Goal: Transaction & Acquisition: Book appointment/travel/reservation

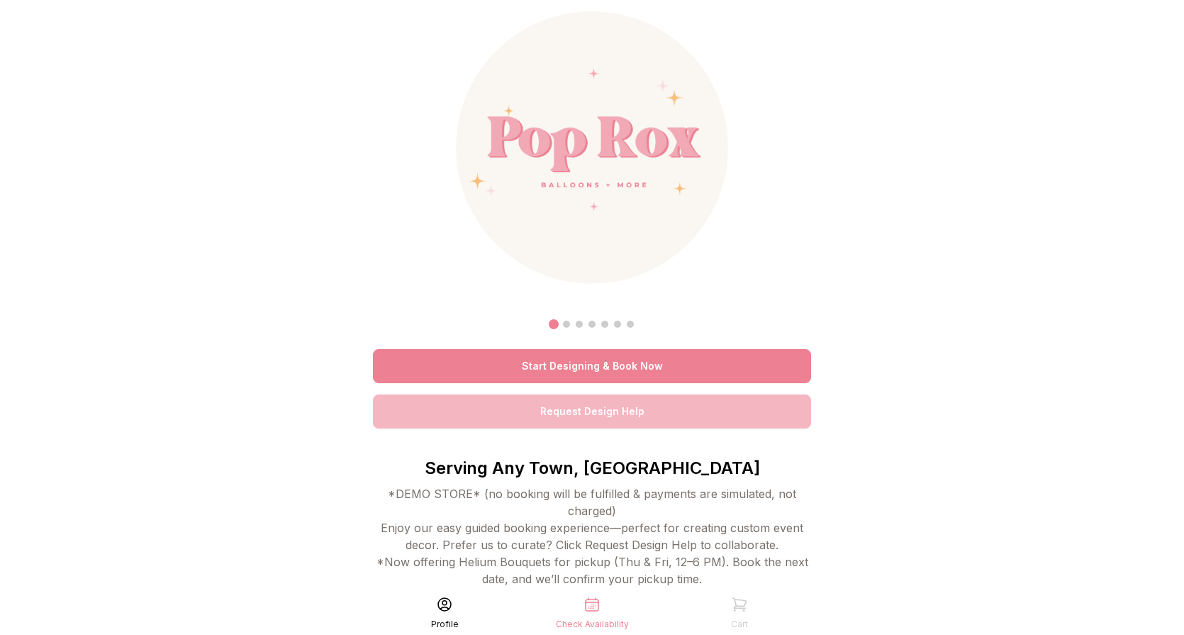
click at [598, 368] on link "Start Designing & Book Now" at bounding box center [592, 366] width 438 height 34
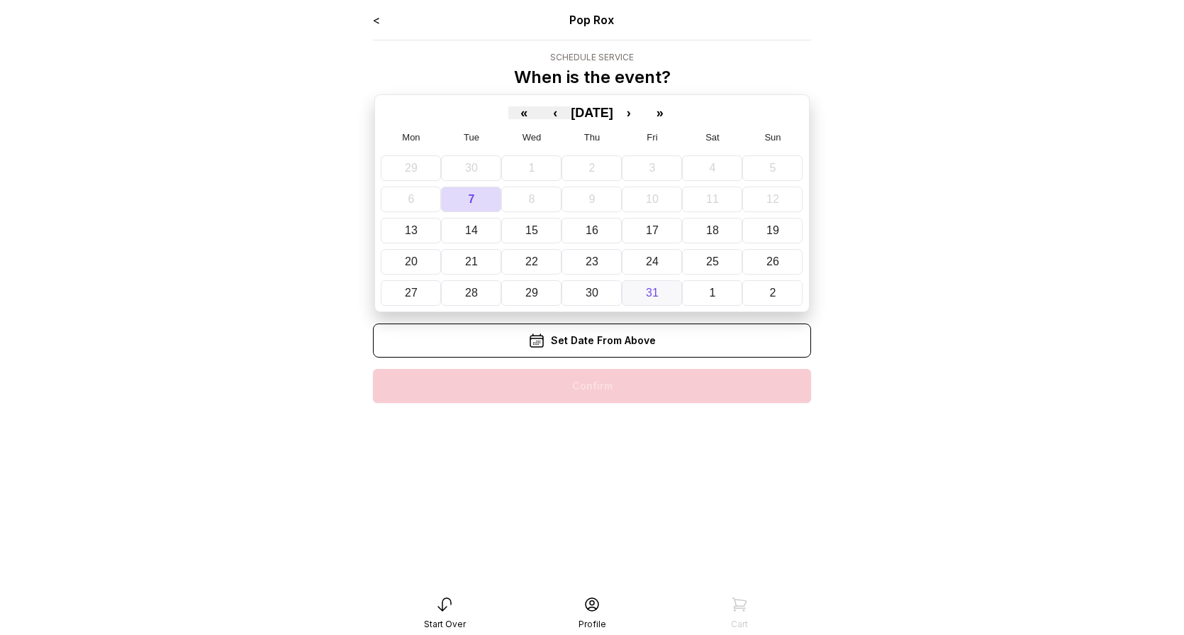
click at [646, 289] on abbr "31" at bounding box center [652, 292] width 13 height 12
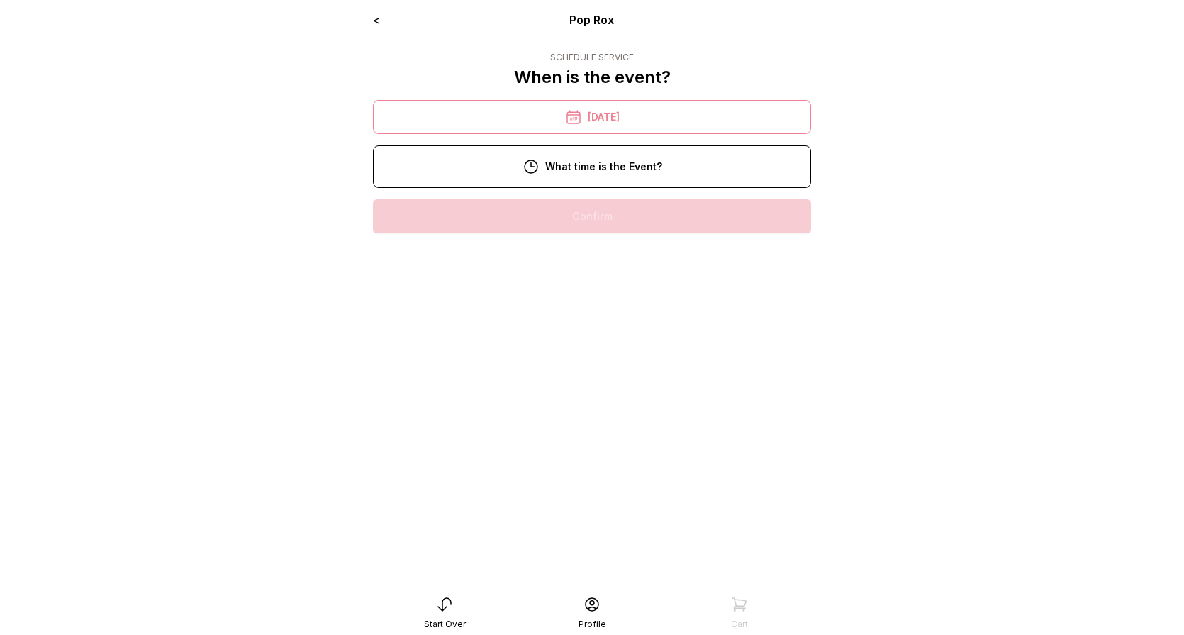
click at [611, 217] on div "2:00 pm" at bounding box center [591, 216] width 415 height 34
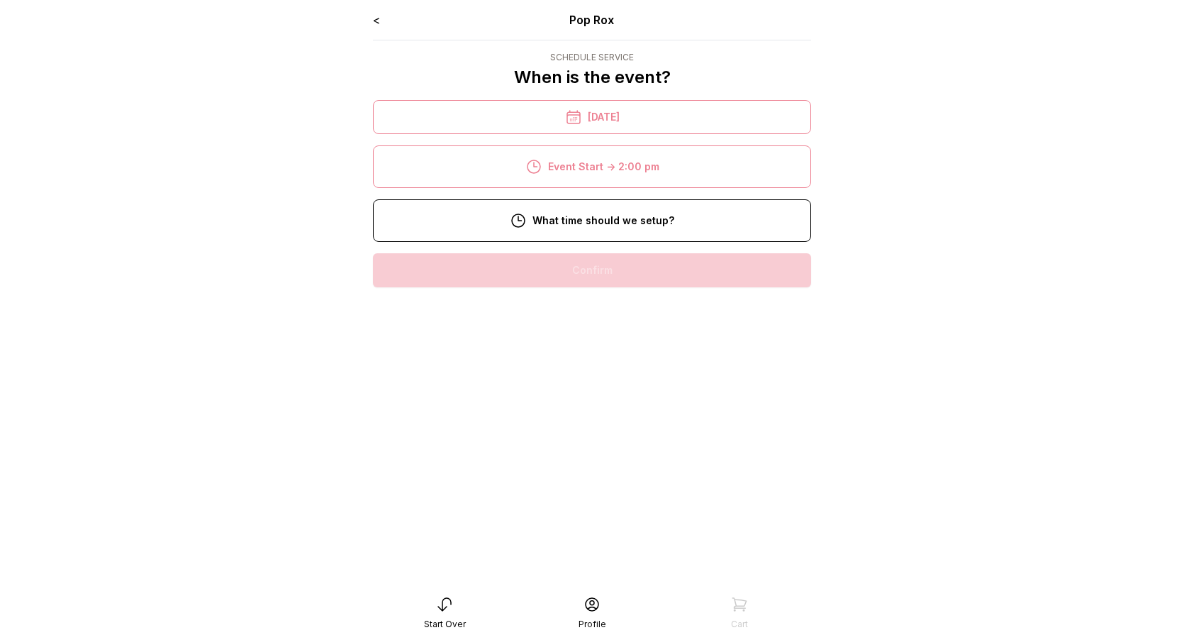
click at [608, 316] on div "9:00 am" at bounding box center [591, 315] width 415 height 34
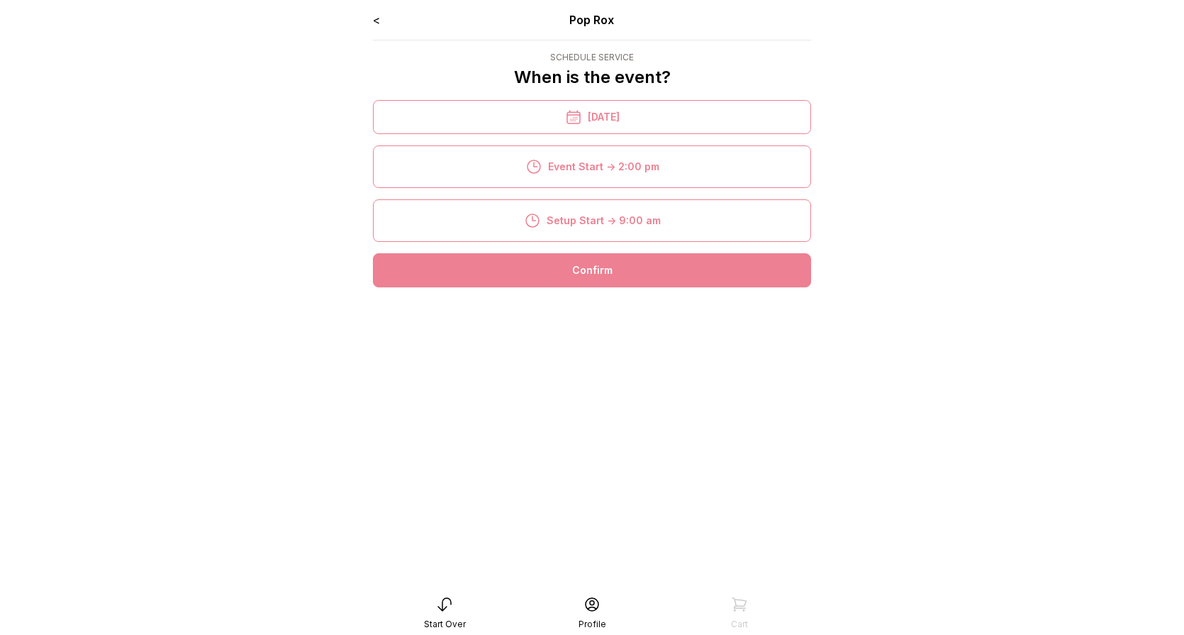
click at [603, 264] on div "Confirm" at bounding box center [592, 270] width 438 height 34
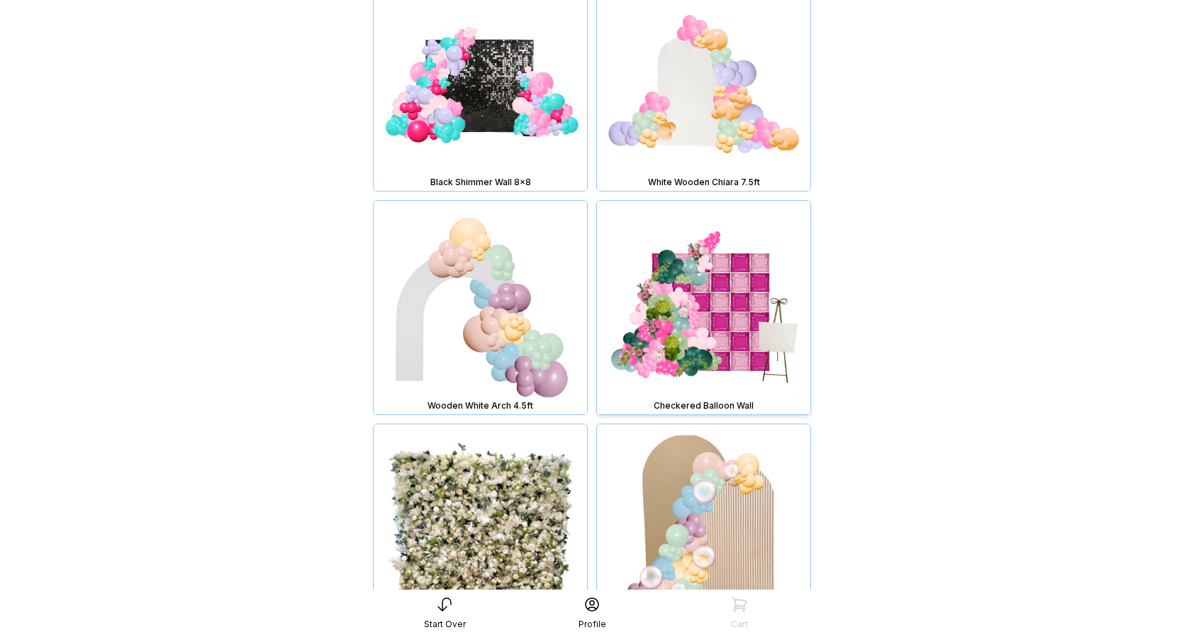
click at [713, 298] on img at bounding box center [703, 307] width 213 height 213
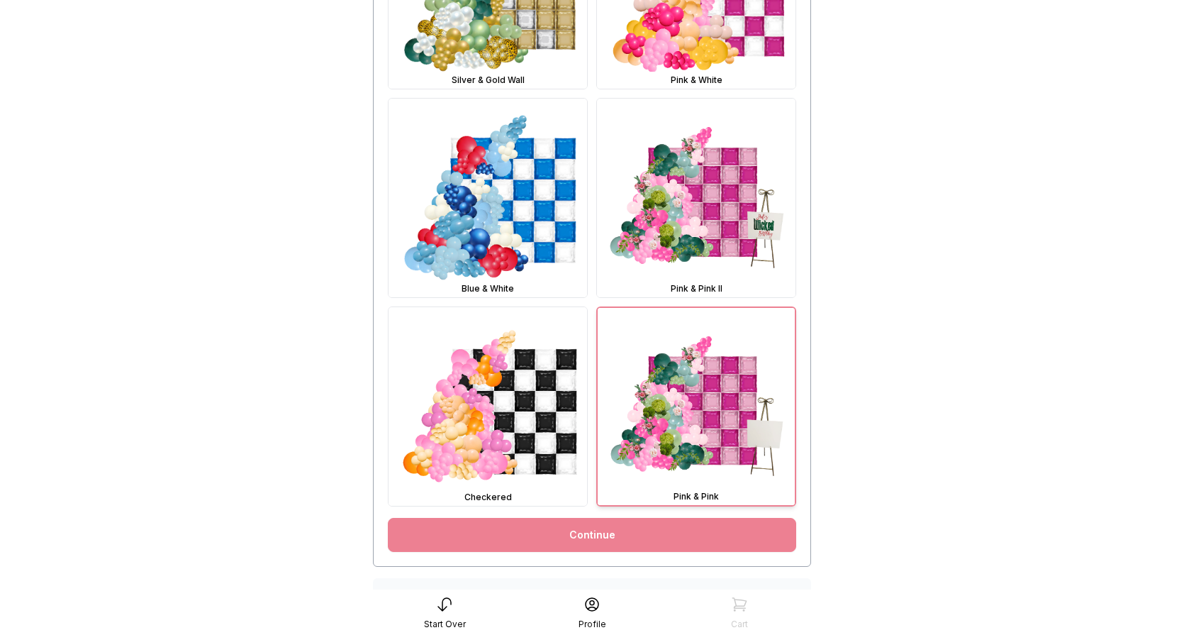
scroll to position [550, 0]
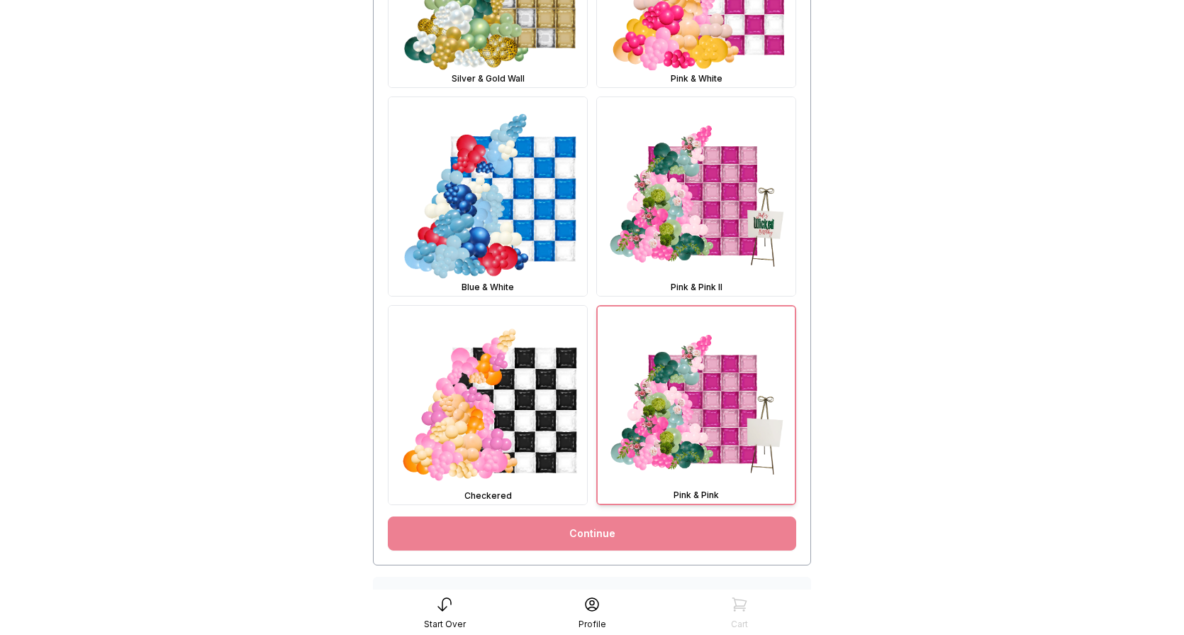
click at [602, 537] on link "Continue" at bounding box center [592, 533] width 408 height 34
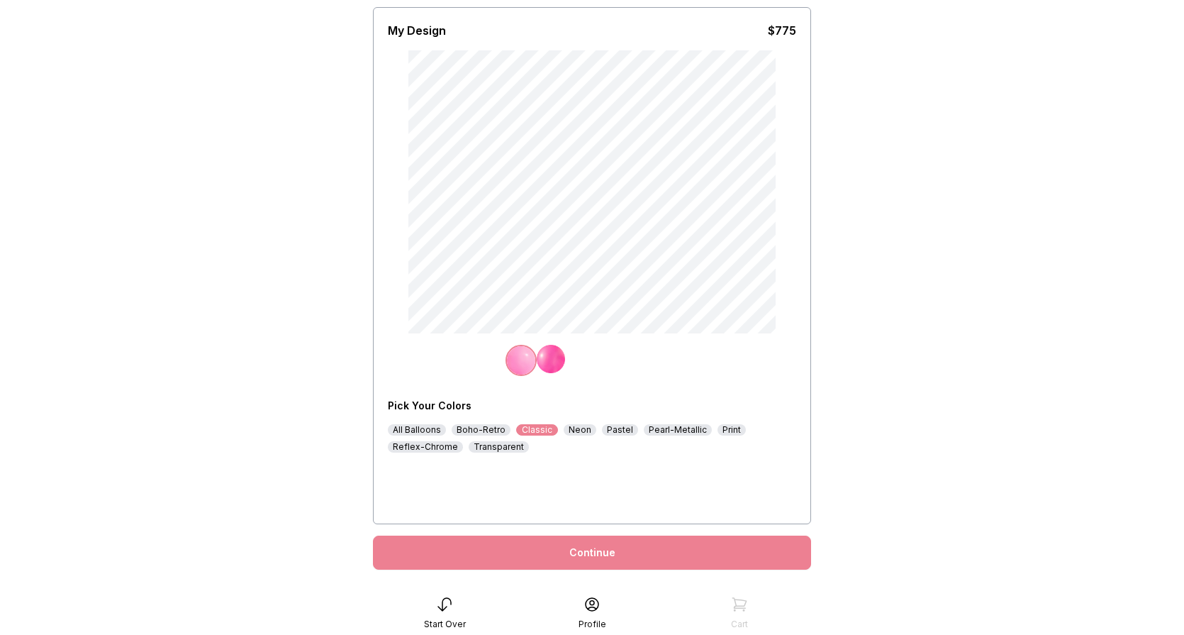
scroll to position [121, 0]
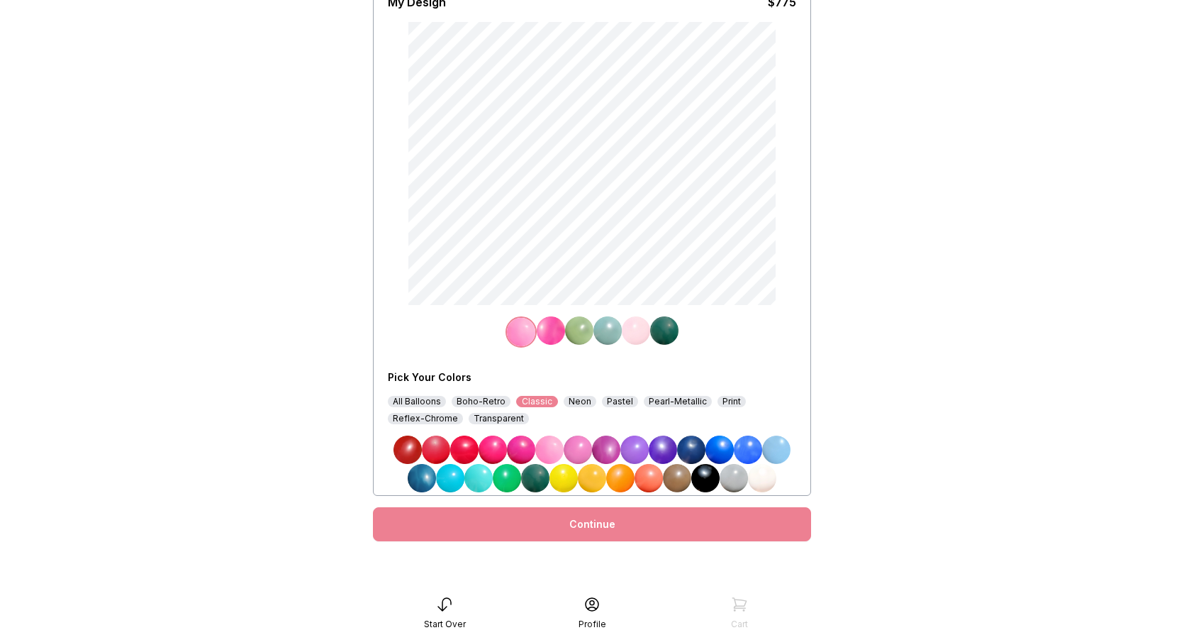
click at [471, 404] on div "Boho-Retro" at bounding box center [481, 401] width 59 height 11
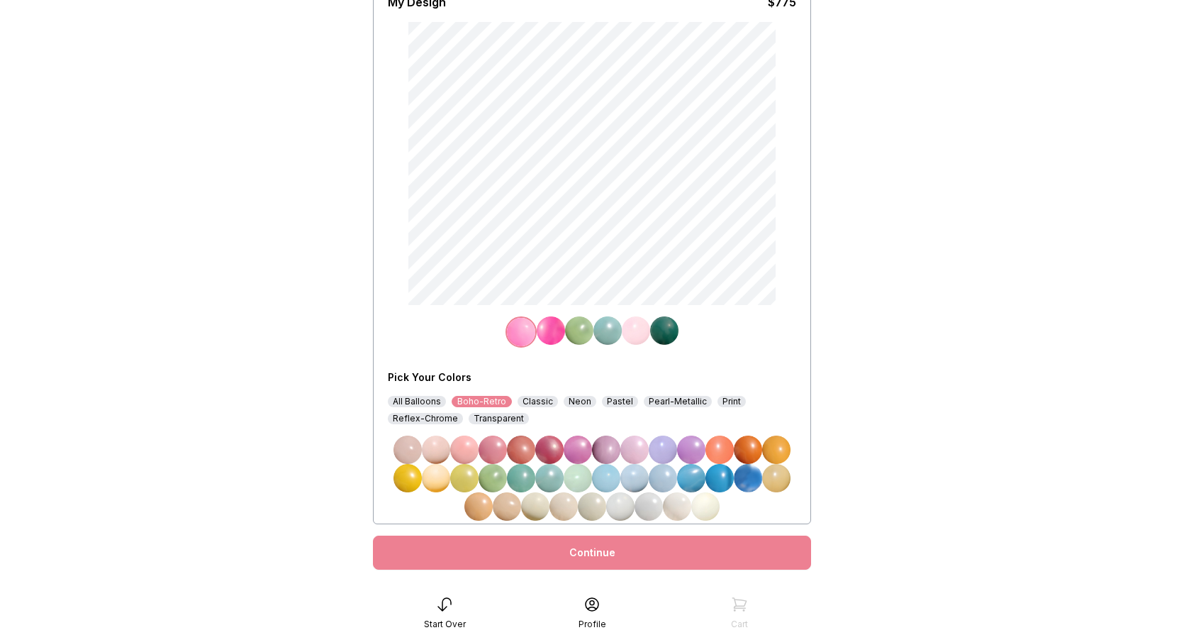
click at [459, 451] on img at bounding box center [464, 449] width 28 height 28
click at [549, 337] on img at bounding box center [551, 330] width 28 height 28
click at [548, 480] on img at bounding box center [549, 478] width 28 height 28
click at [581, 326] on img at bounding box center [579, 330] width 28 height 28
click at [577, 472] on img at bounding box center [578, 478] width 28 height 28
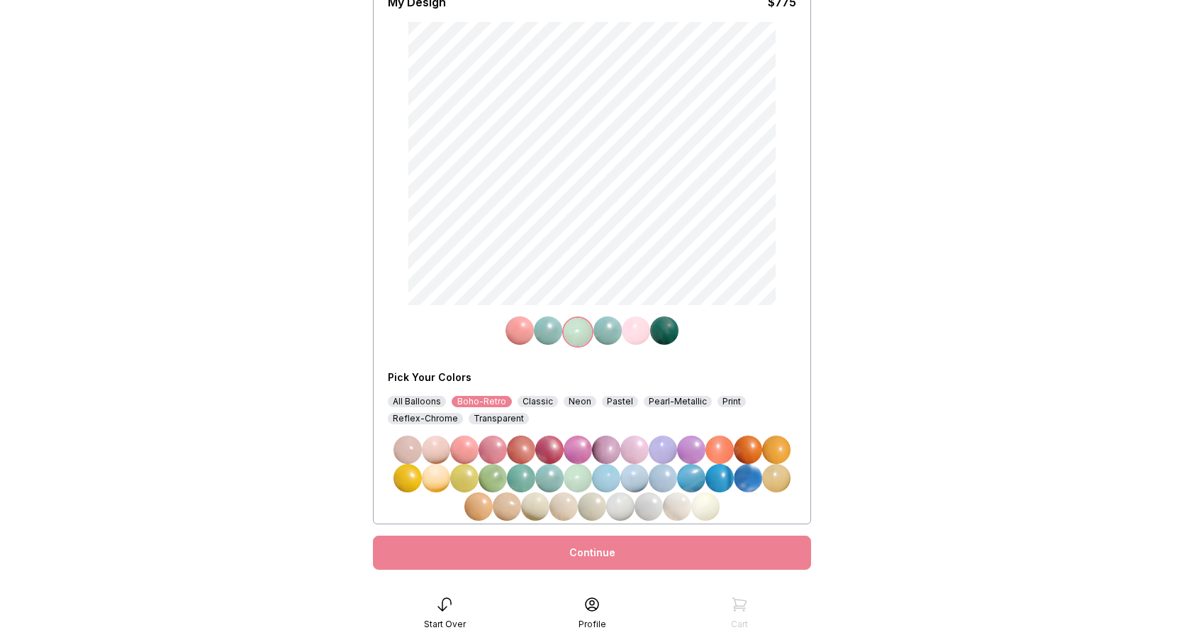
click at [637, 334] on img at bounding box center [636, 330] width 28 height 28
click at [703, 499] on img at bounding box center [705, 506] width 28 height 28
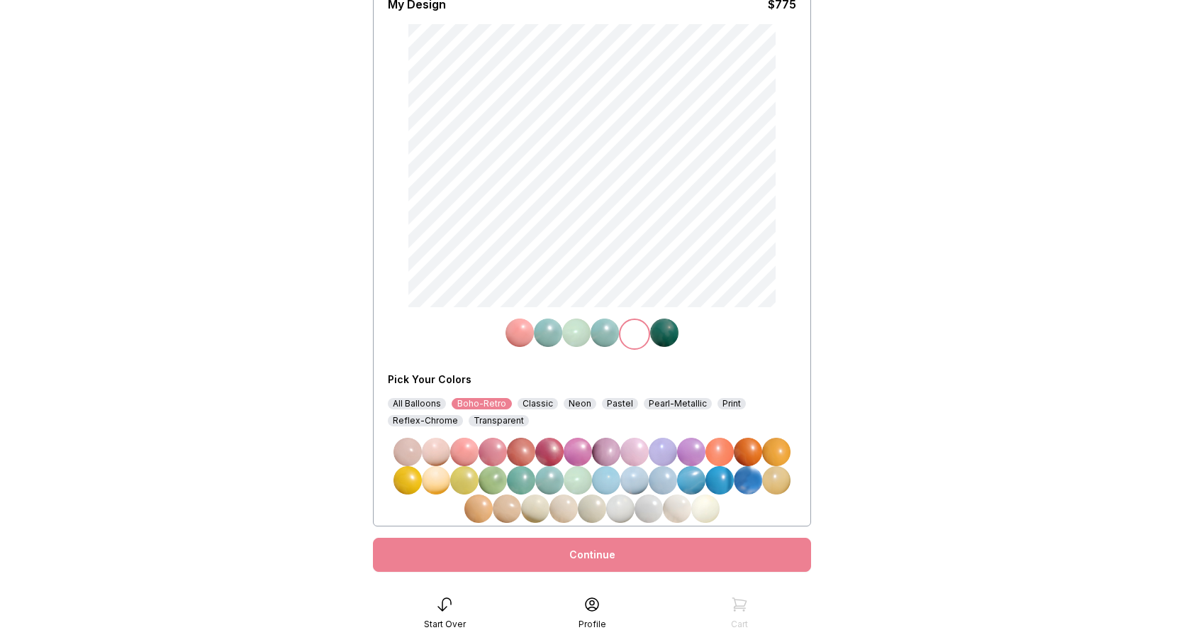
scroll to position [129, 0]
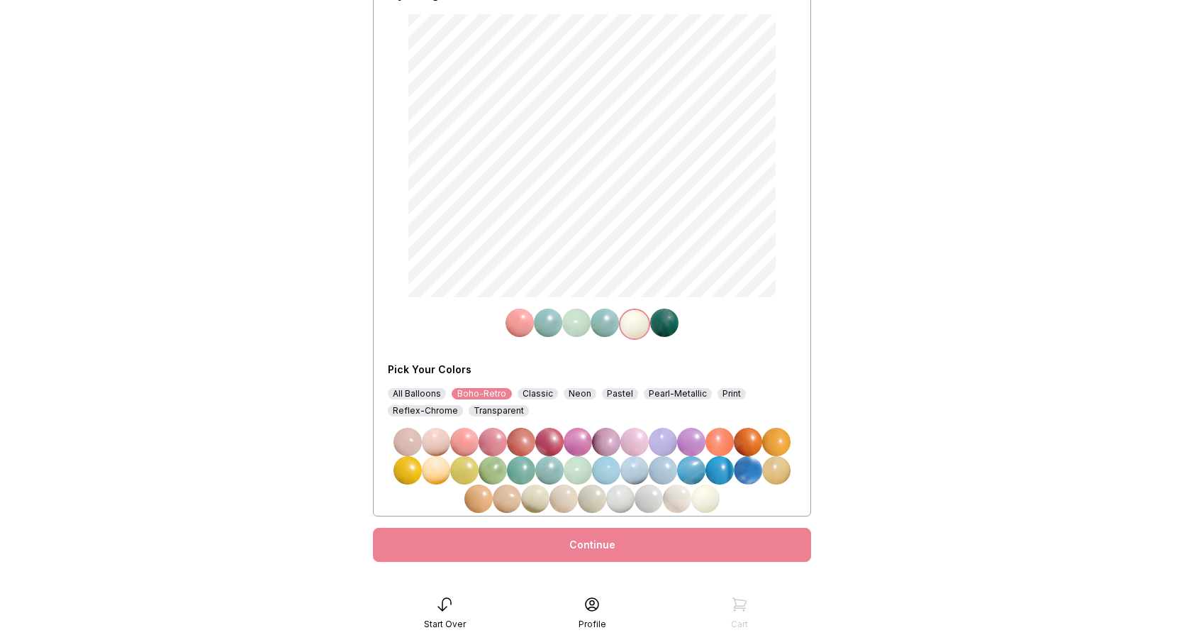
click at [599, 542] on div "Continue" at bounding box center [592, 545] width 438 height 34
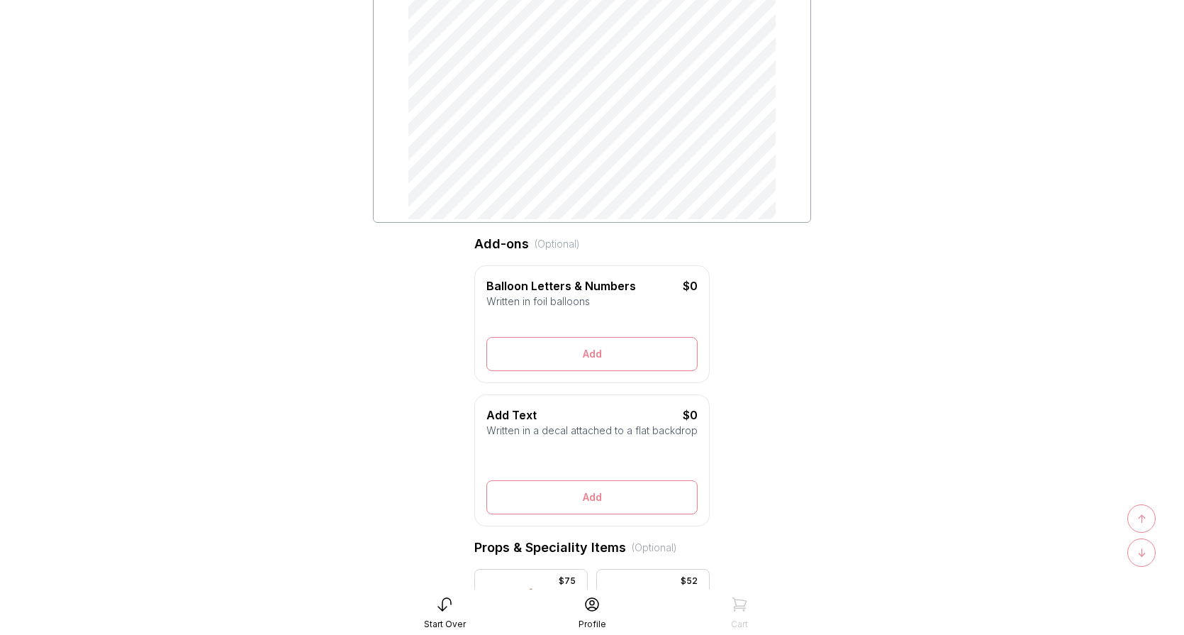
scroll to position [221, 0]
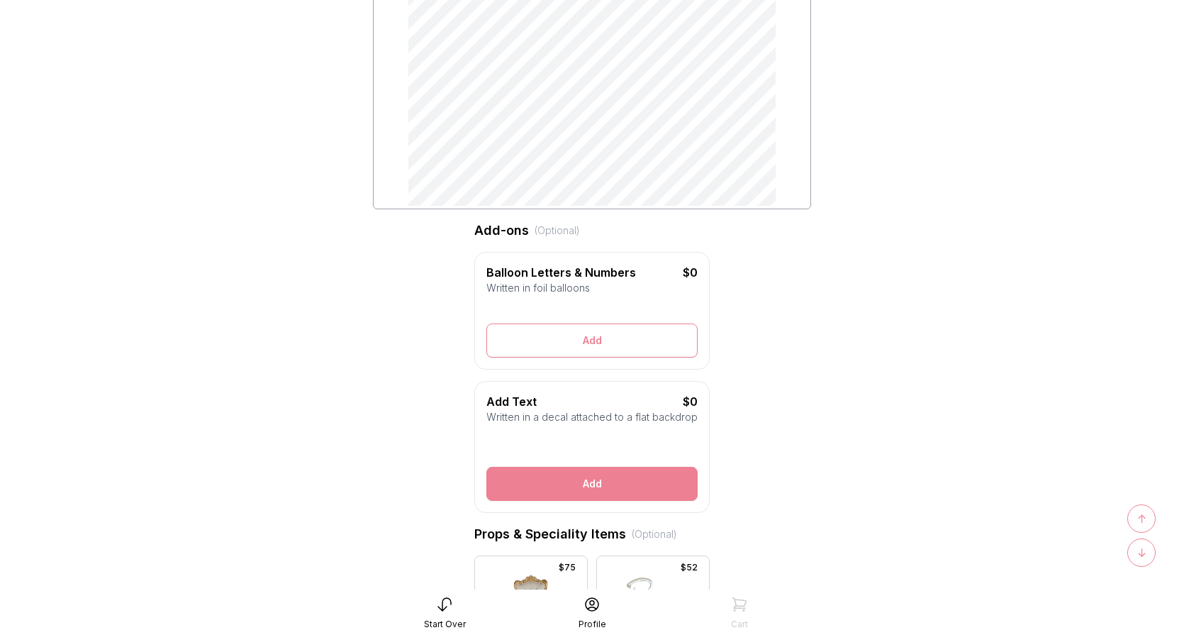
click at [586, 476] on button "Add" at bounding box center [591, 484] width 211 height 34
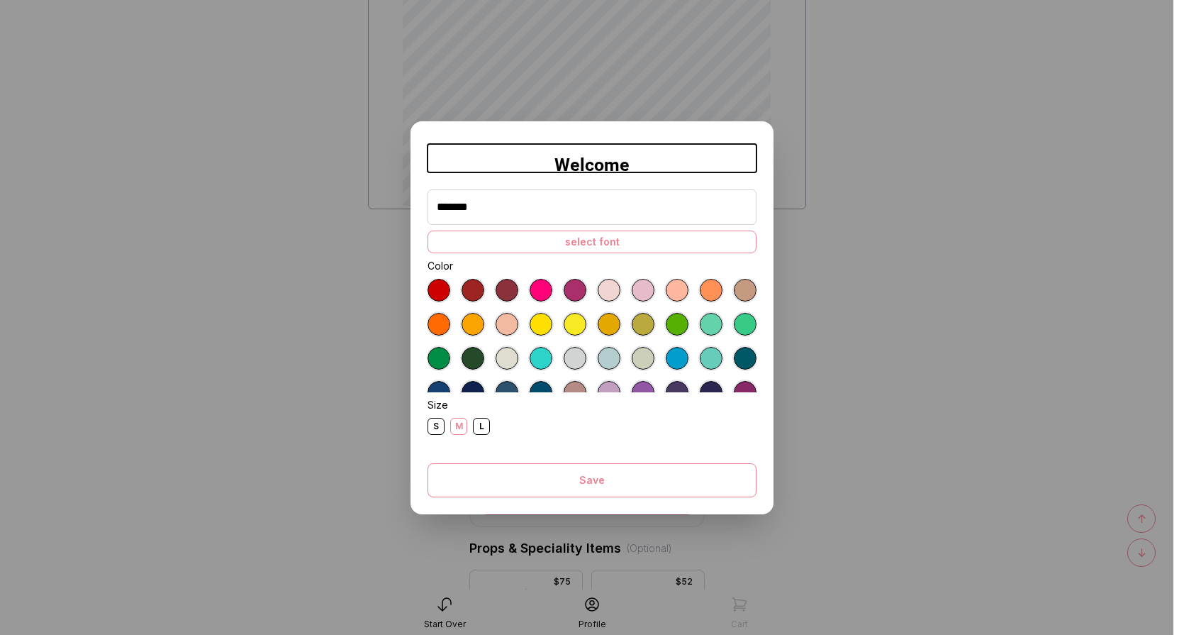
type input "*******"
click at [590, 240] on div "select font" at bounding box center [592, 241] width 329 height 23
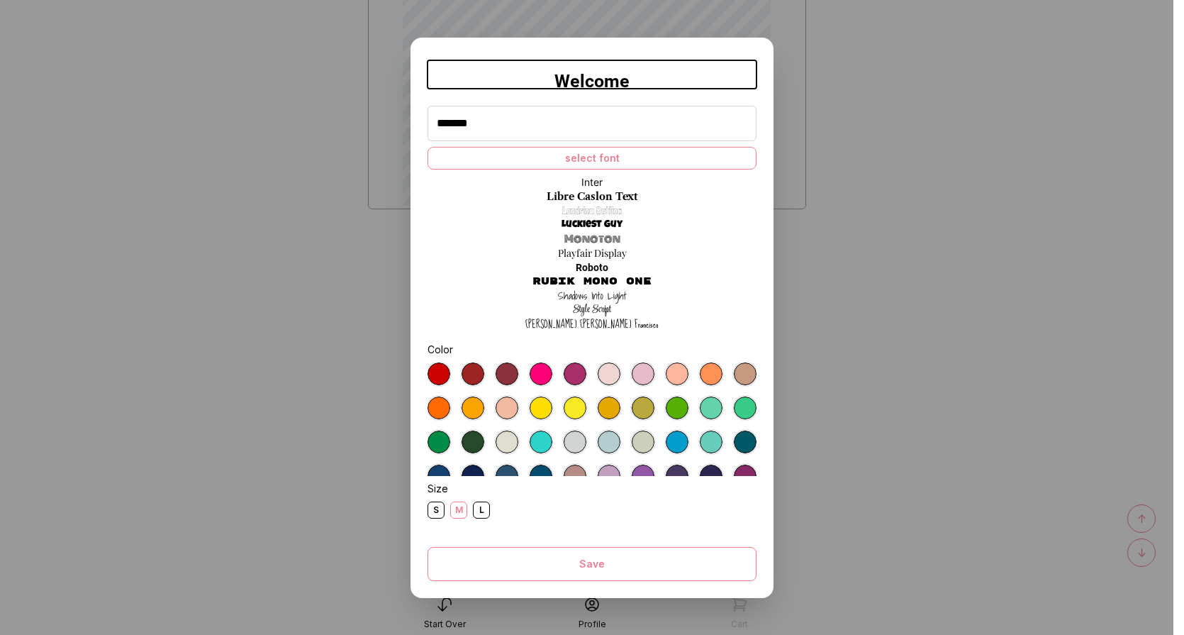
click at [601, 308] on link "Style Script" at bounding box center [592, 310] width 38 height 14
click at [537, 376] on div at bounding box center [541, 373] width 23 height 23
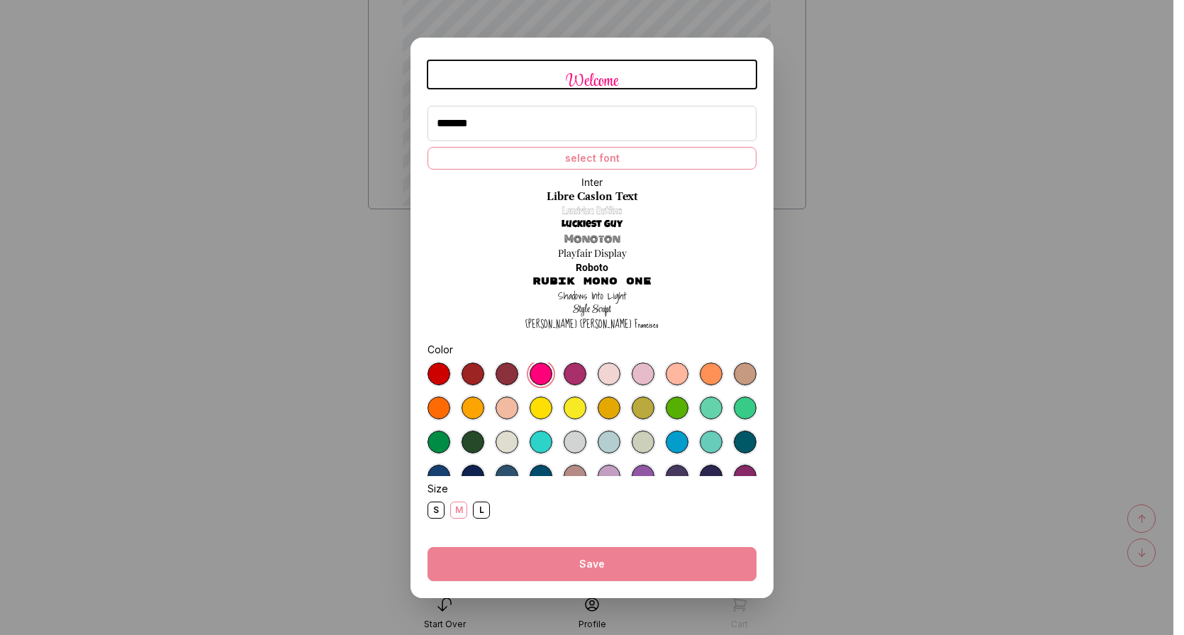
click at [559, 573] on button "Save" at bounding box center [592, 564] width 329 height 34
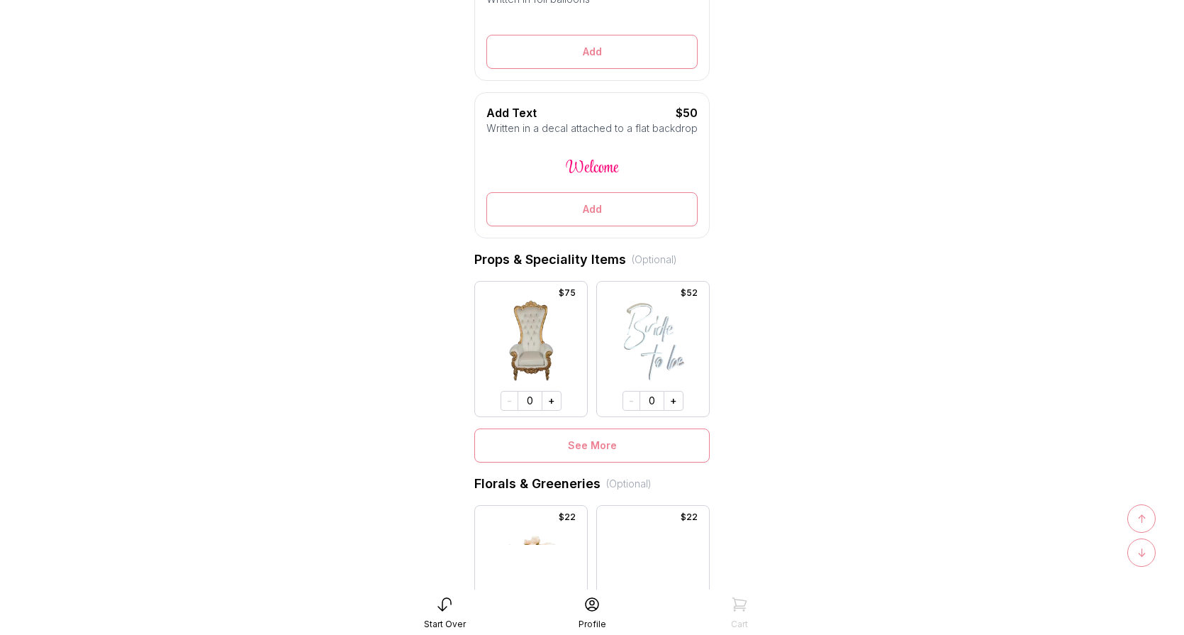
scroll to position [532, 0]
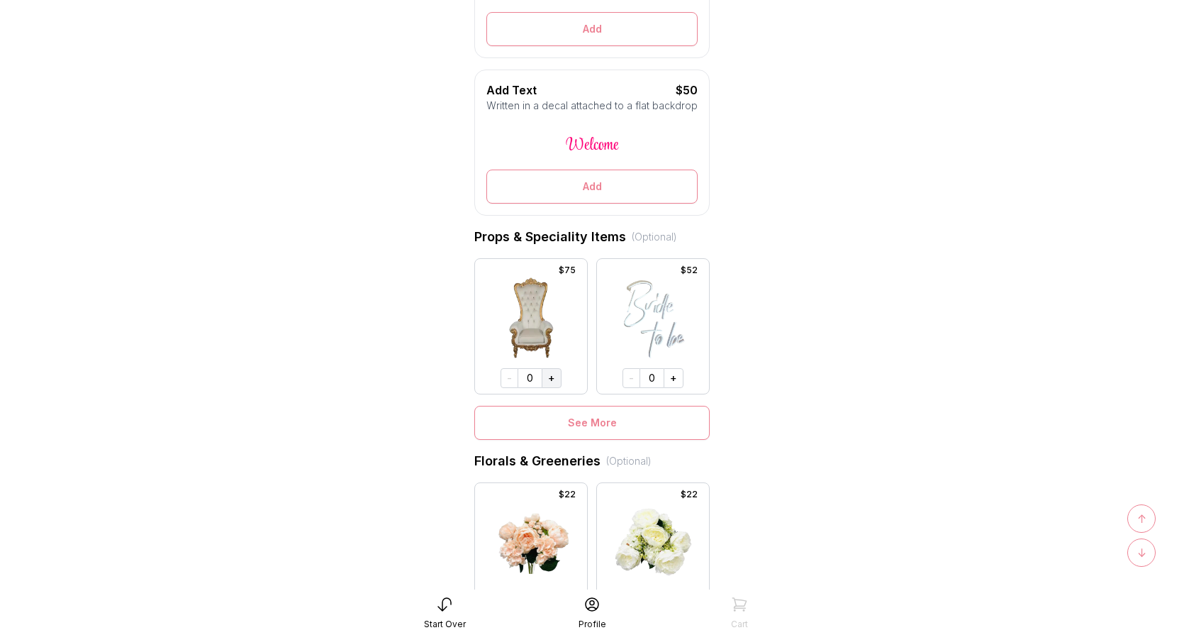
click at [552, 376] on button "+" at bounding box center [552, 378] width 20 height 20
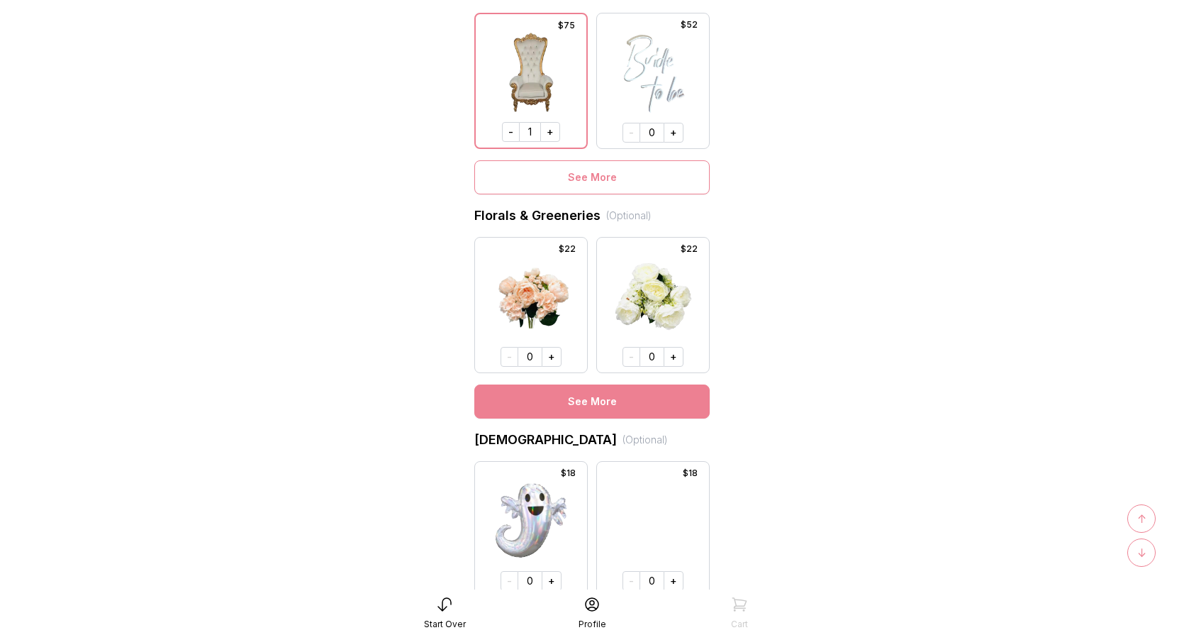
scroll to position [781, 0]
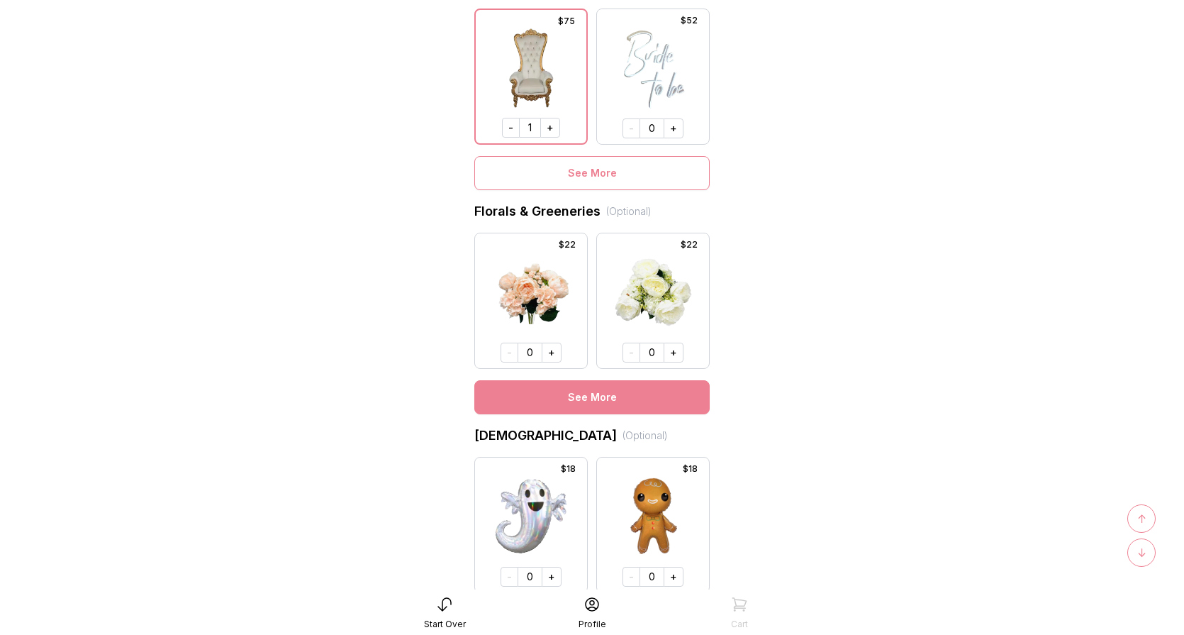
click at [584, 396] on button "See More" at bounding box center [591, 397] width 235 height 34
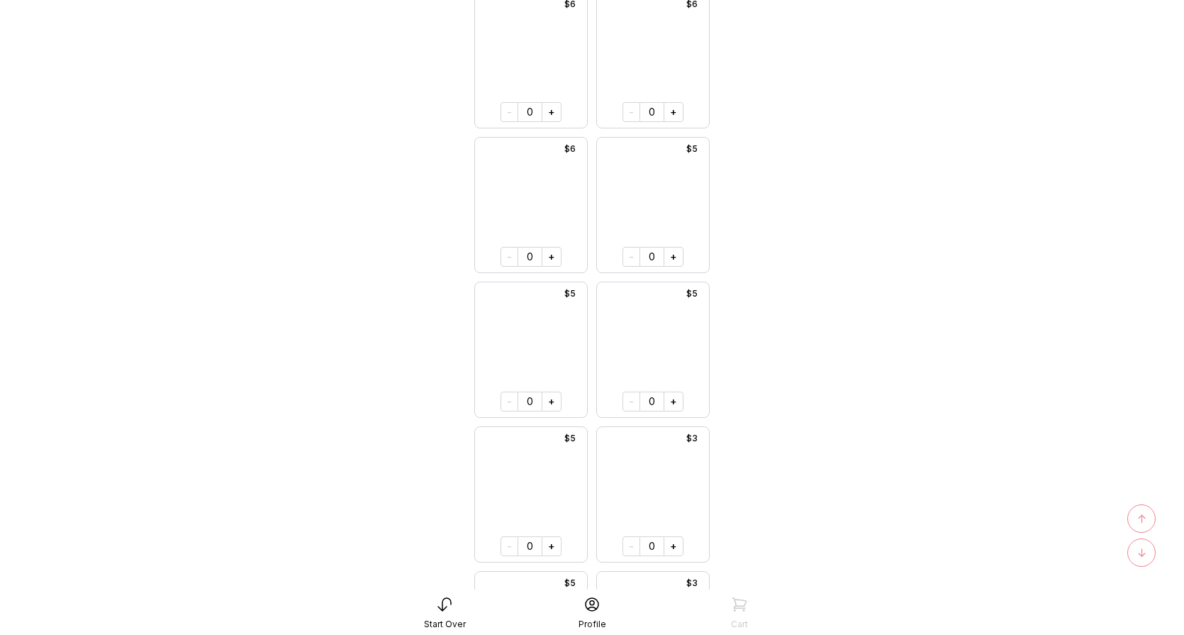
scroll to position [7084, 0]
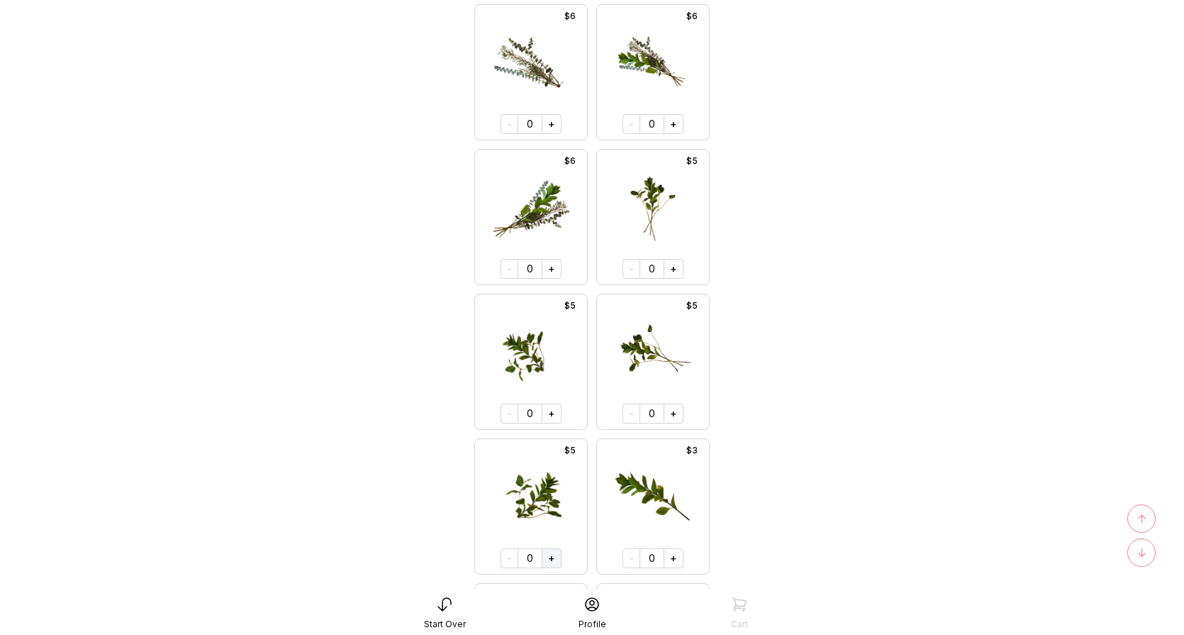
click at [554, 559] on button "+" at bounding box center [552, 558] width 20 height 20
click at [554, 559] on button "+" at bounding box center [550, 557] width 20 height 20
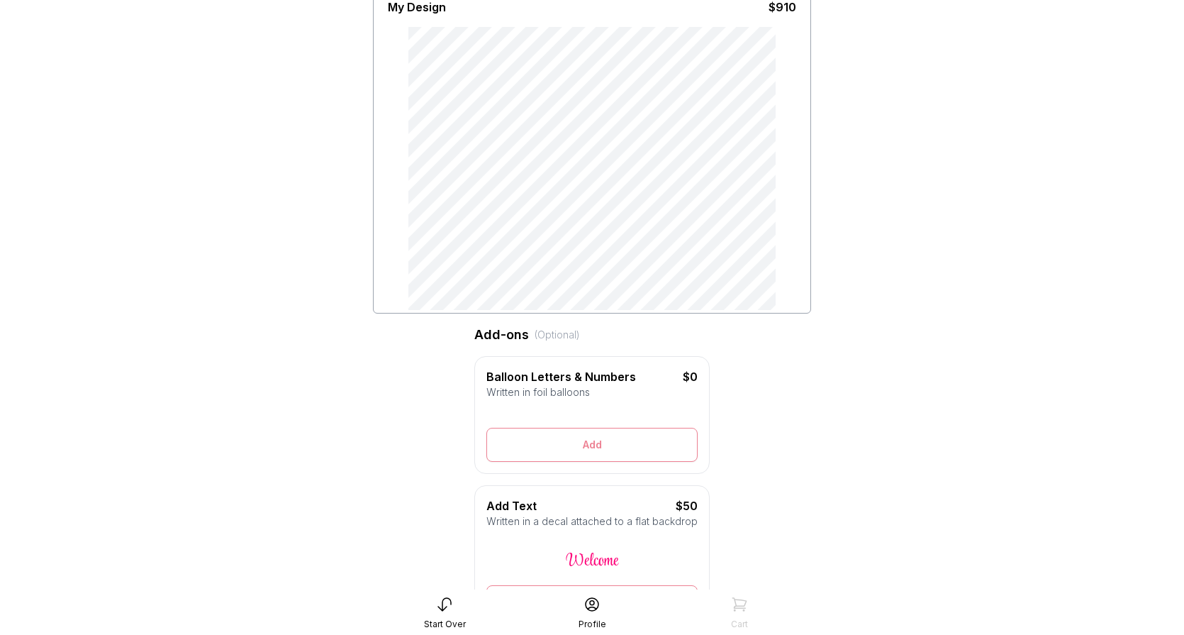
scroll to position [118, 0]
